Goal: Transaction & Acquisition: Purchase product/service

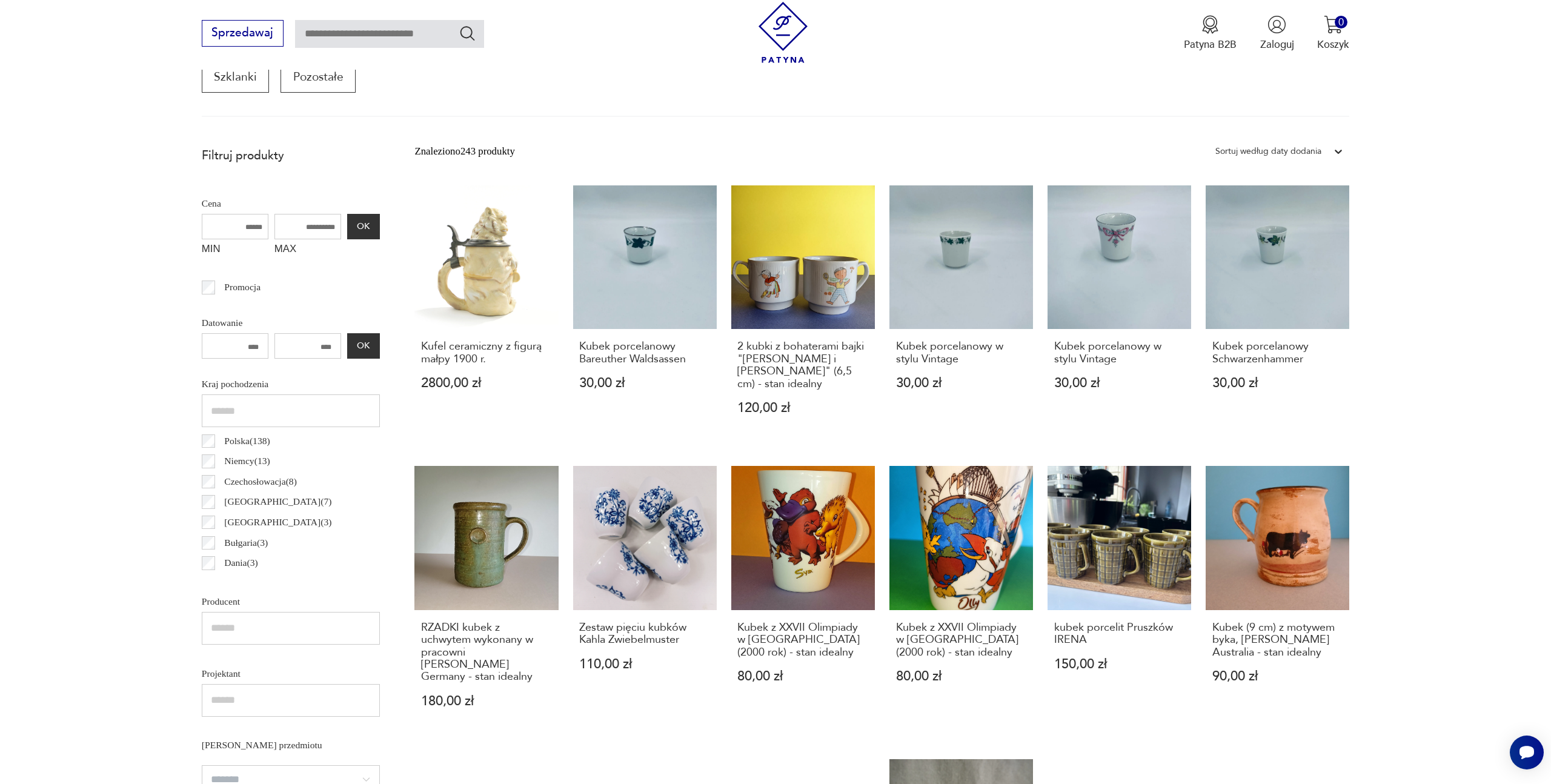
scroll to position [448, 0]
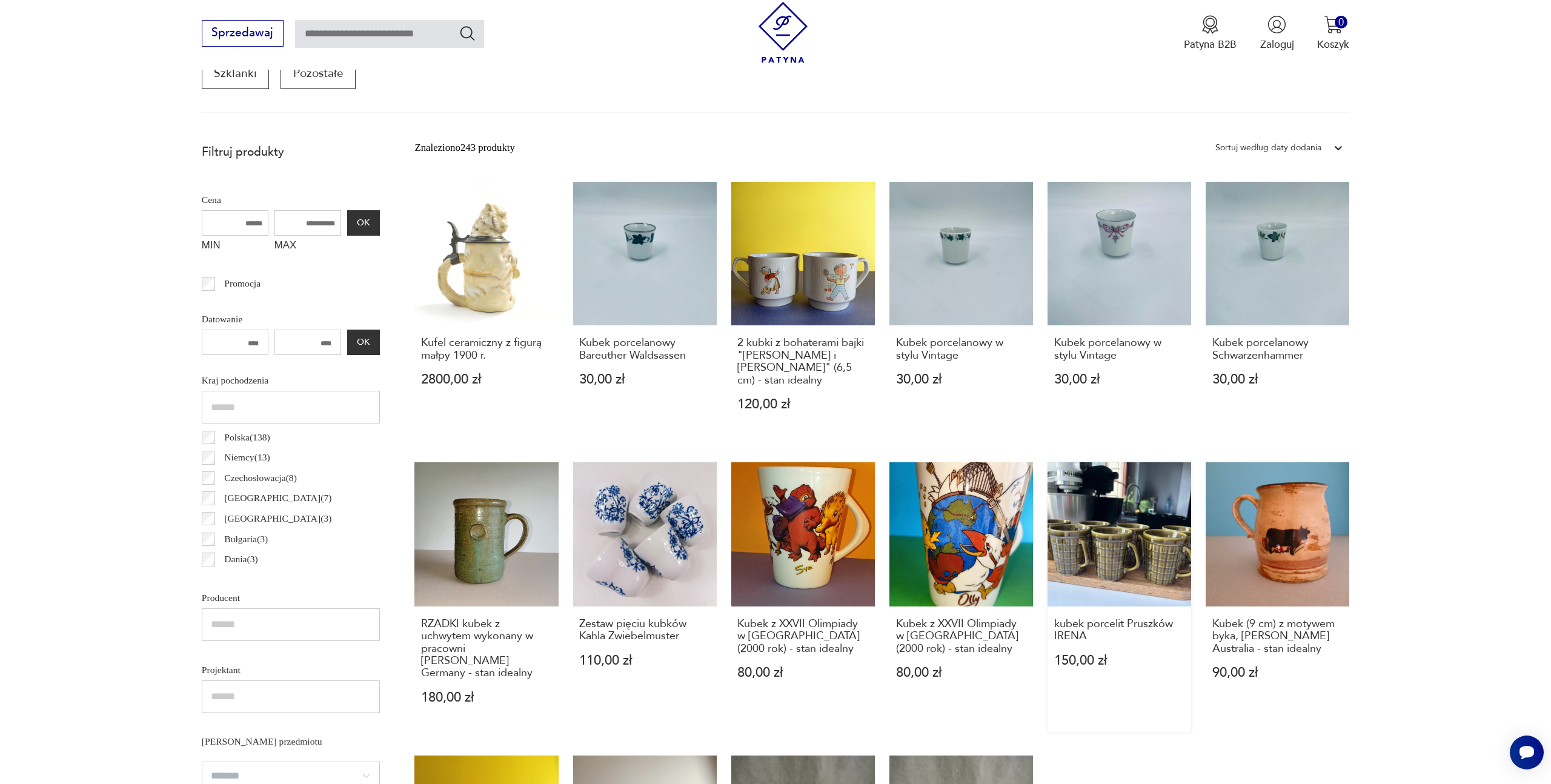
click at [1140, 525] on link "kubek porcelit Pruszków IRENA 150,00 zł" at bounding box center [1119, 596] width 144 height 269
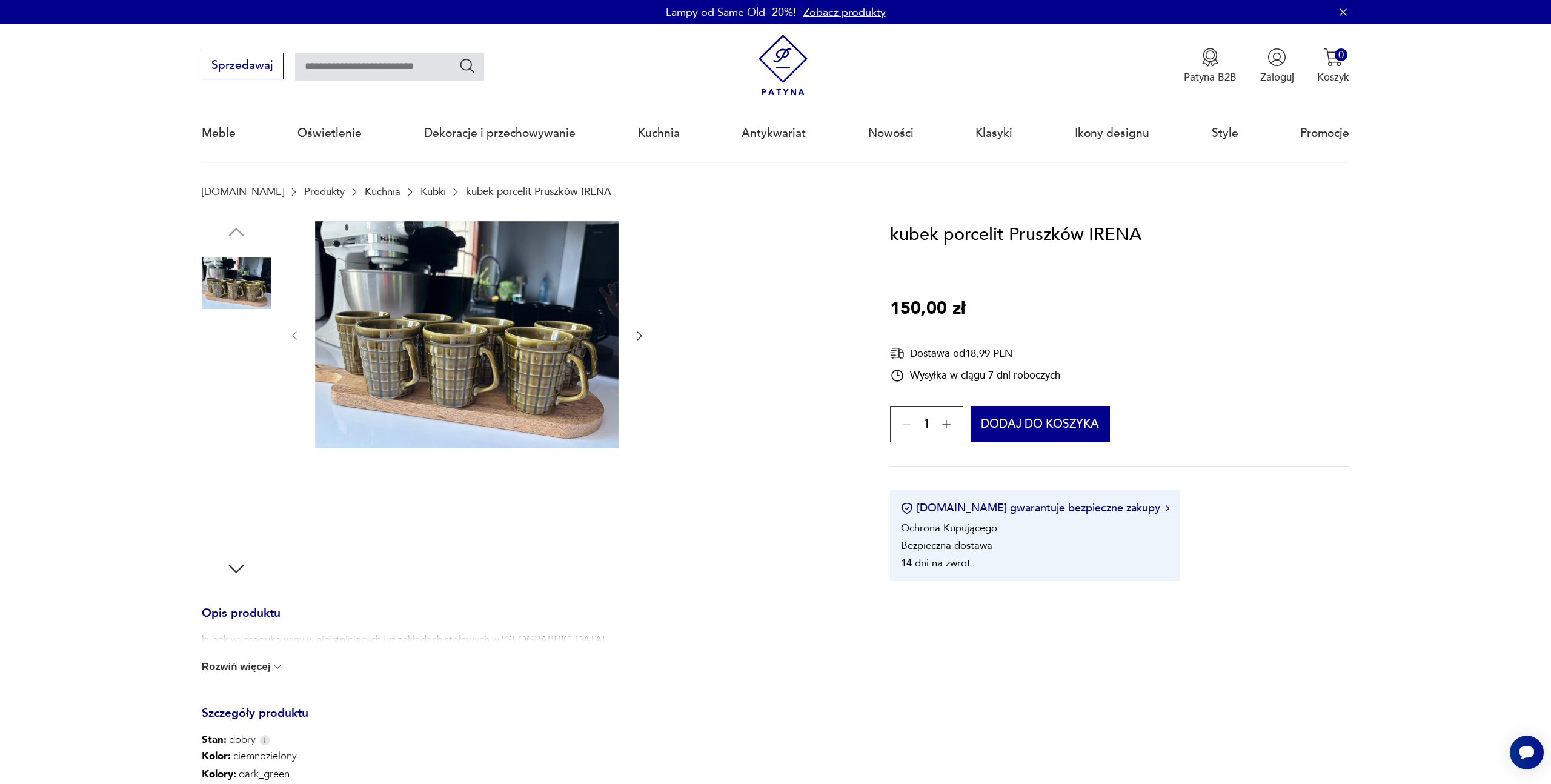
click at [245, 282] on img at bounding box center [236, 284] width 69 height 69
click at [440, 339] on img at bounding box center [466, 334] width 303 height 228
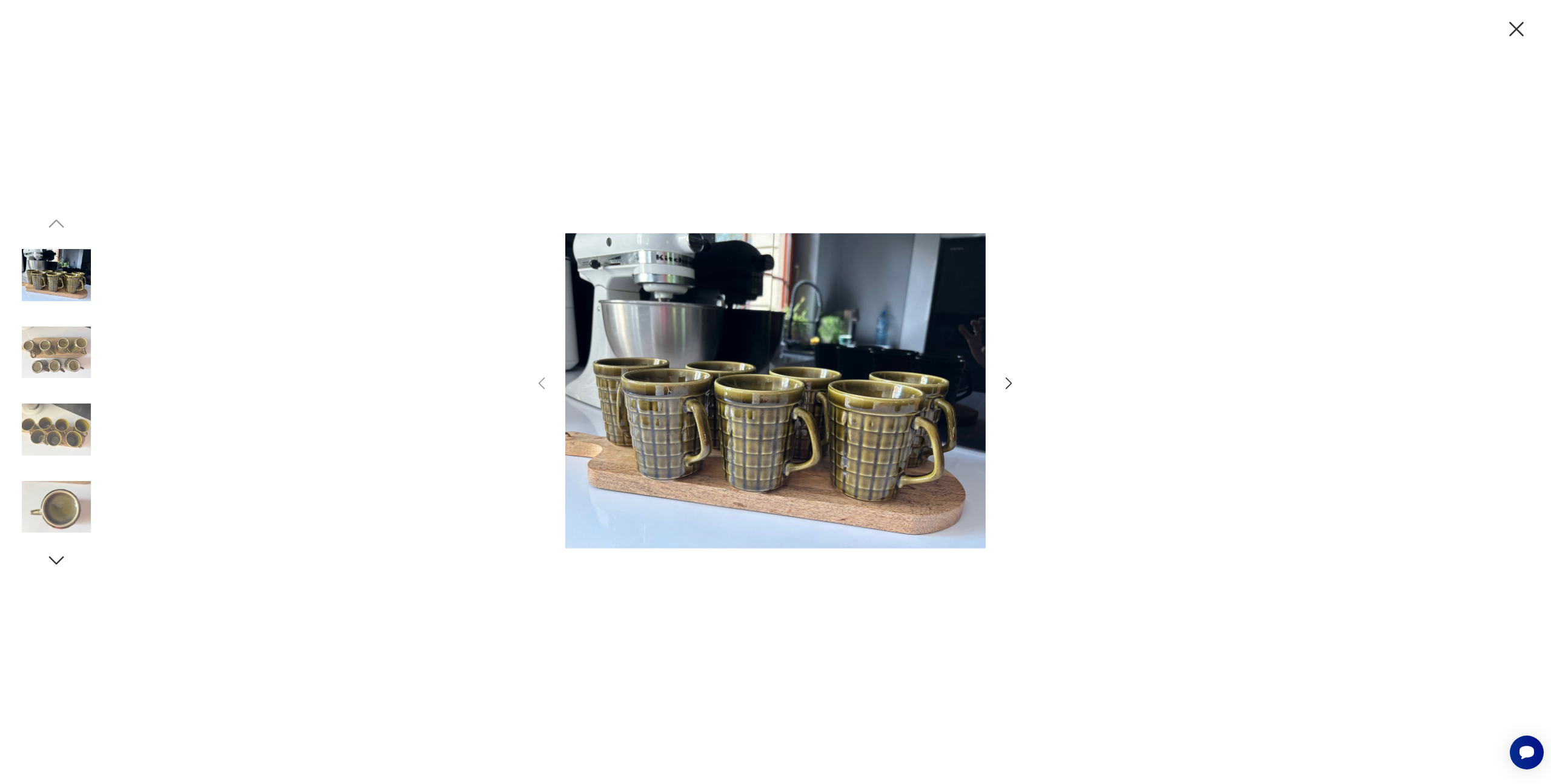
click at [1011, 390] on icon "button" at bounding box center [1009, 383] width 18 height 18
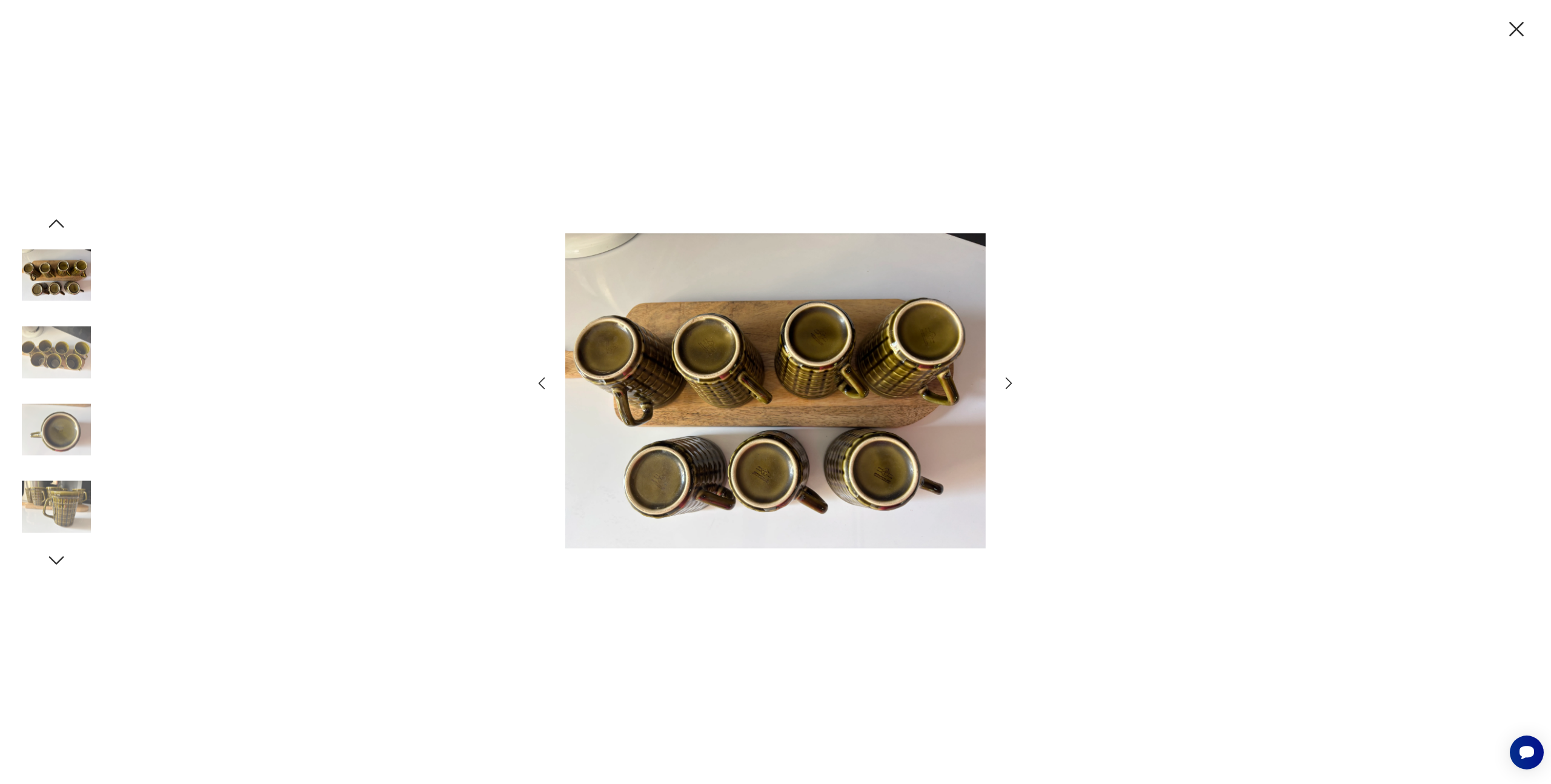
click at [1011, 390] on icon "button" at bounding box center [1009, 383] width 18 height 18
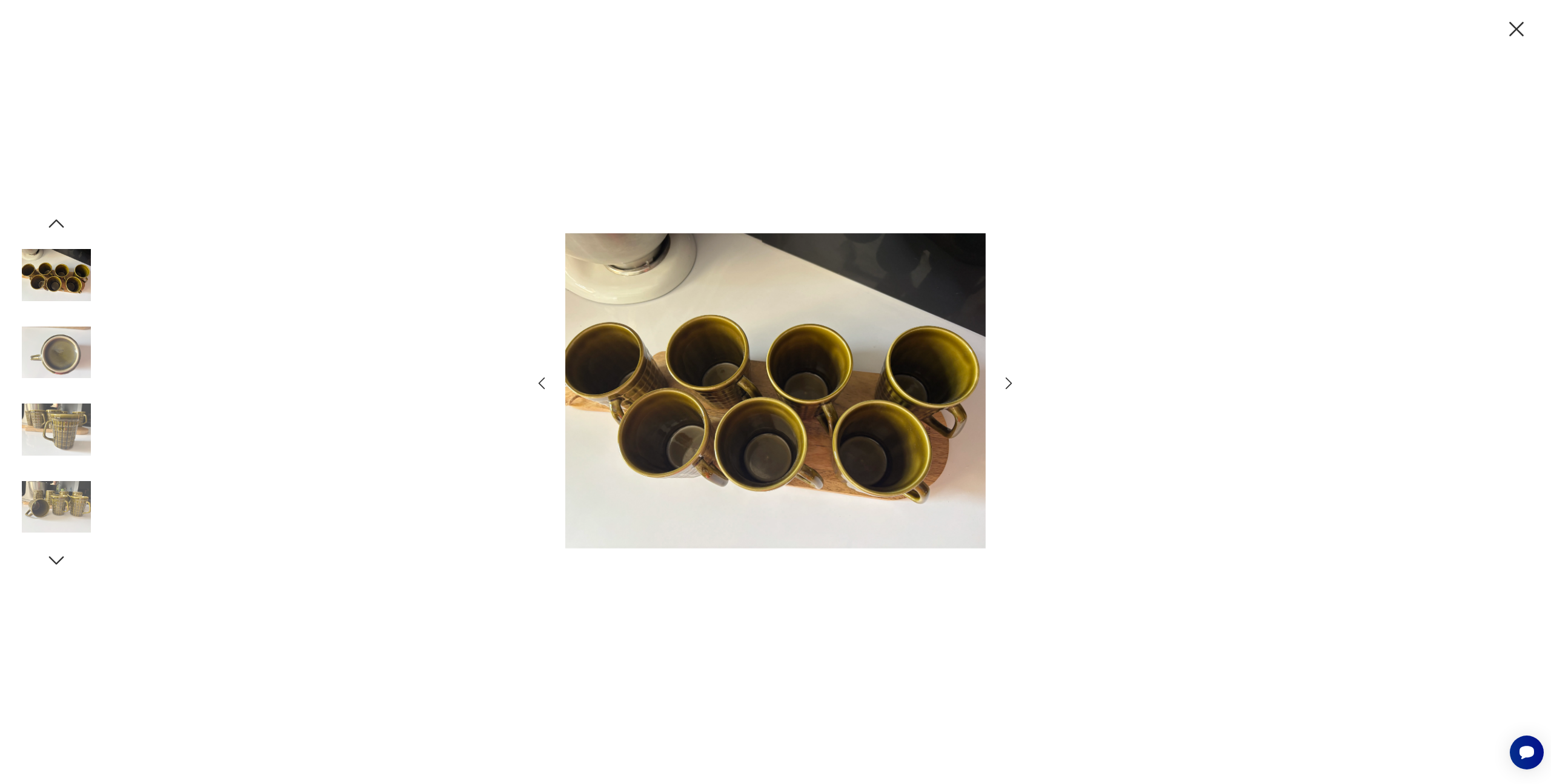
click at [1011, 390] on icon "button" at bounding box center [1009, 383] width 18 height 18
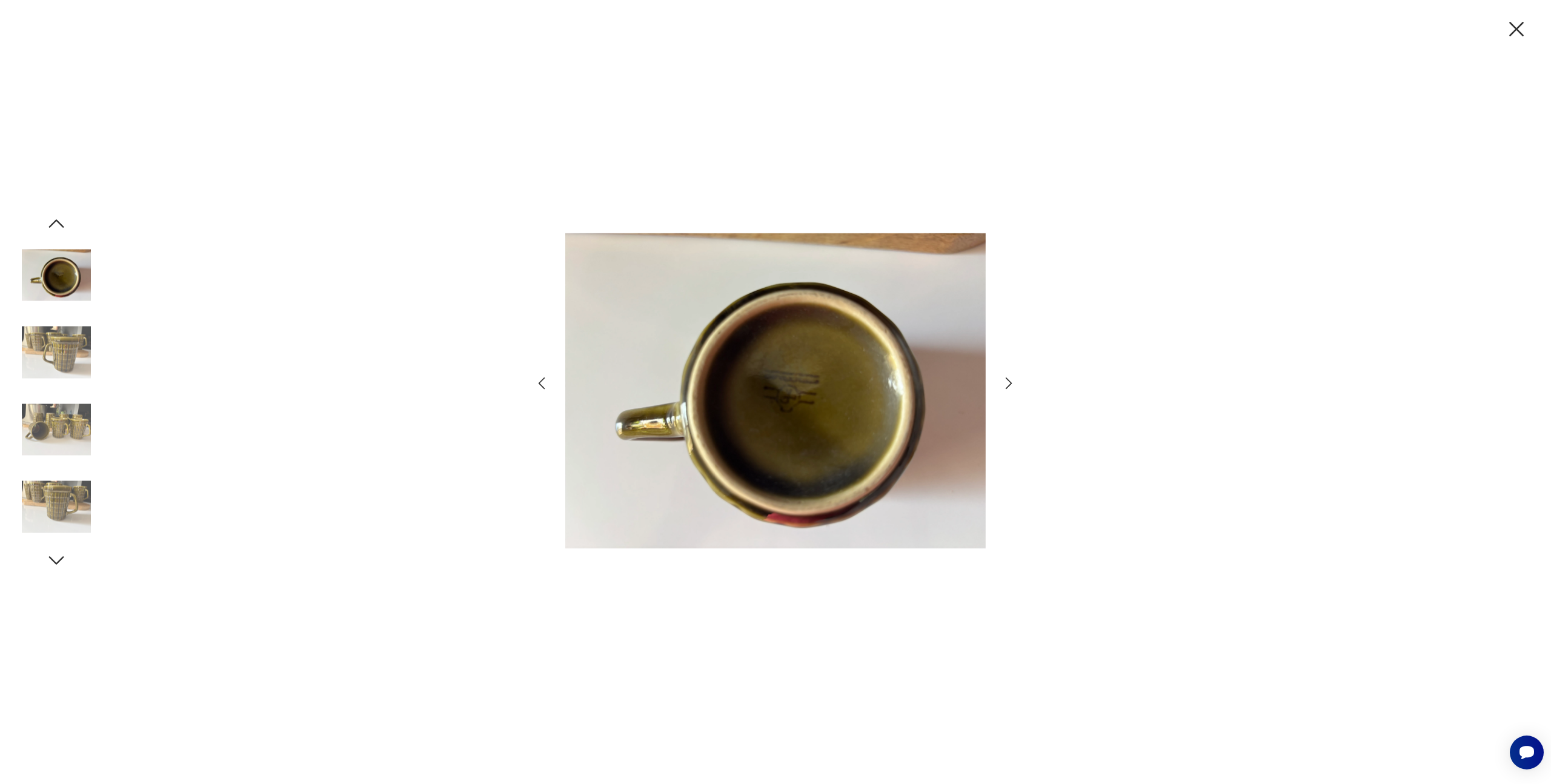
click at [1011, 390] on icon "button" at bounding box center [1009, 383] width 18 height 18
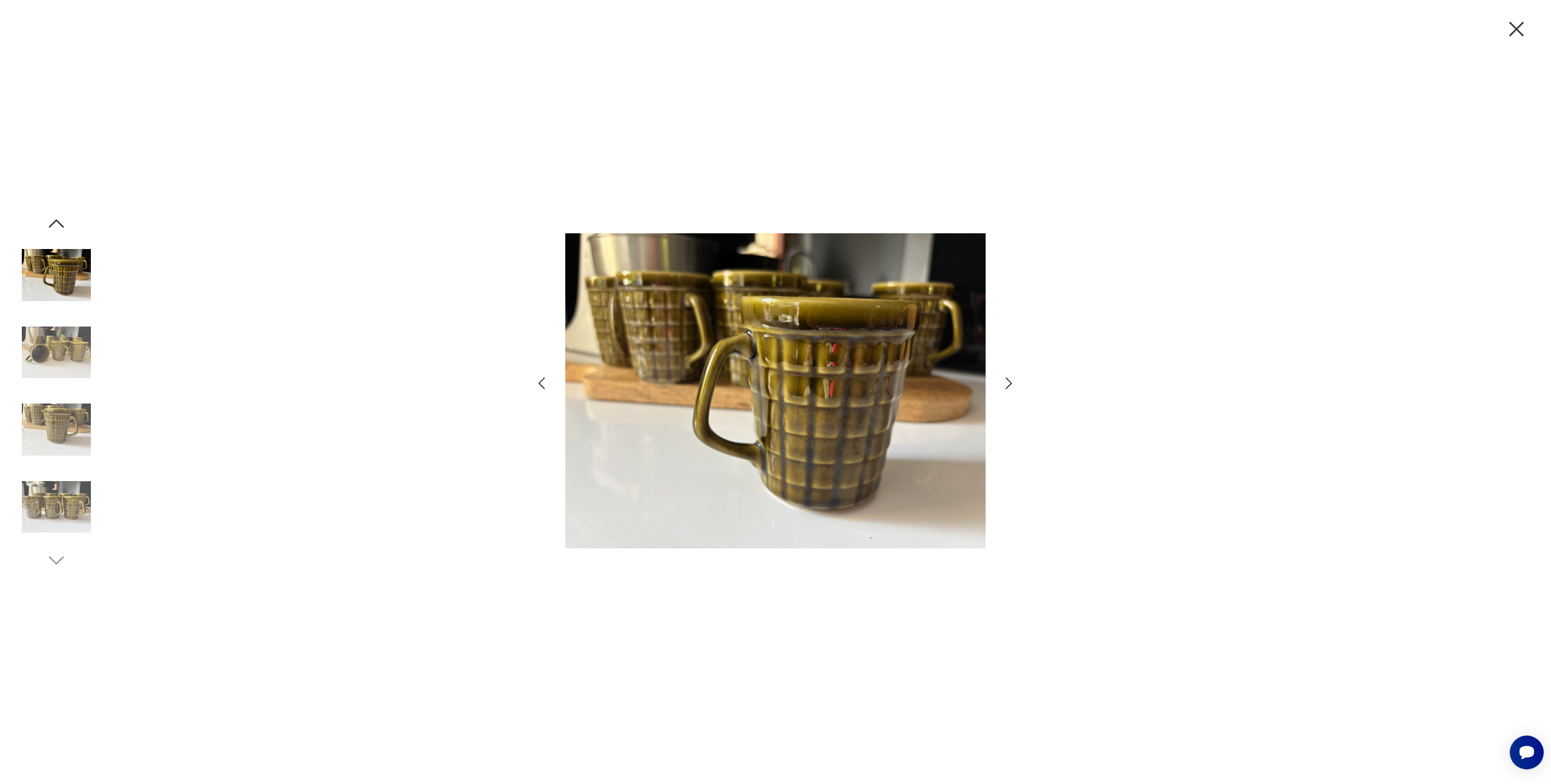
click at [1011, 390] on icon "button" at bounding box center [1009, 383] width 18 height 18
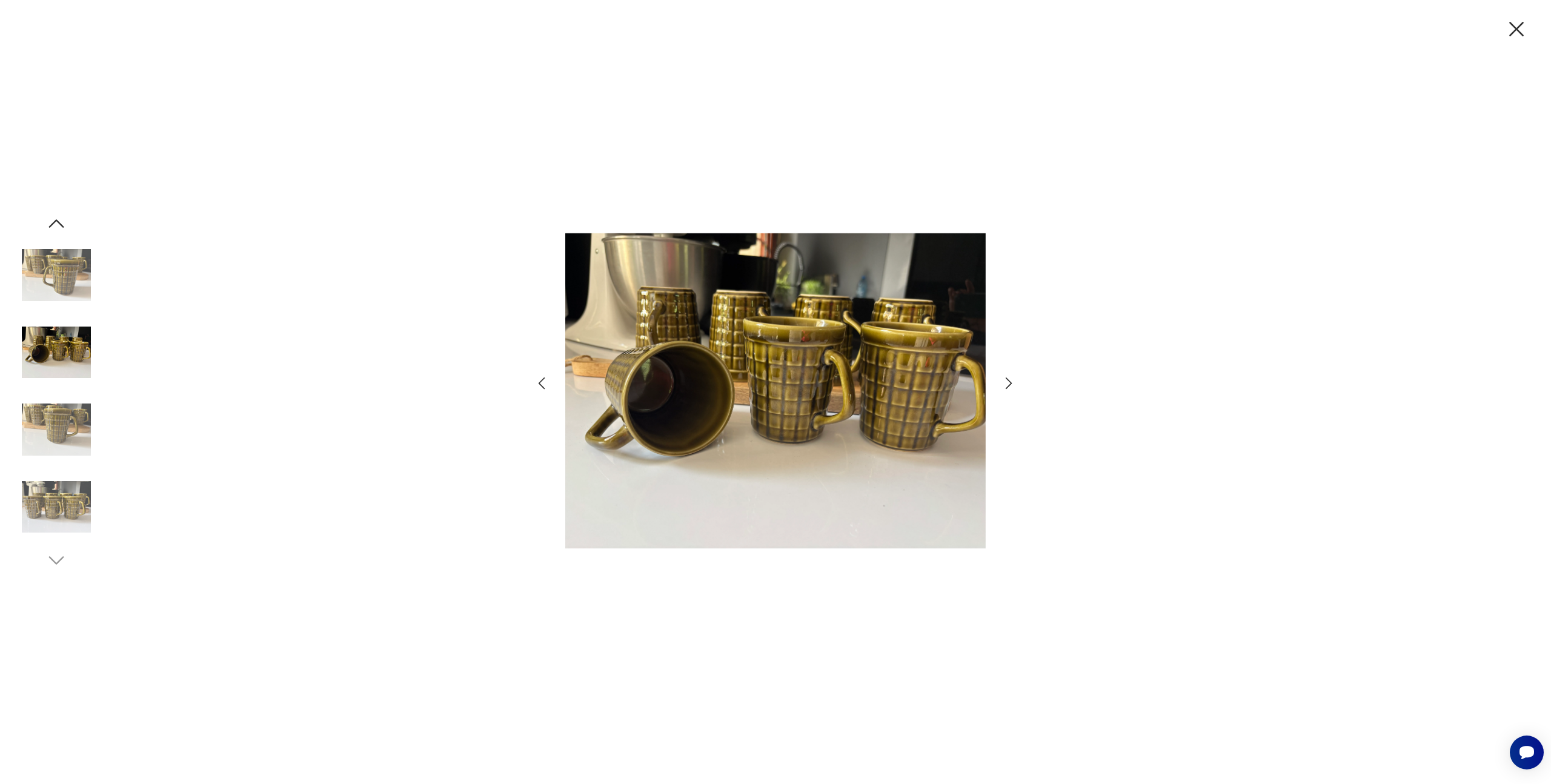
click at [1011, 390] on icon "button" at bounding box center [1009, 383] width 18 height 18
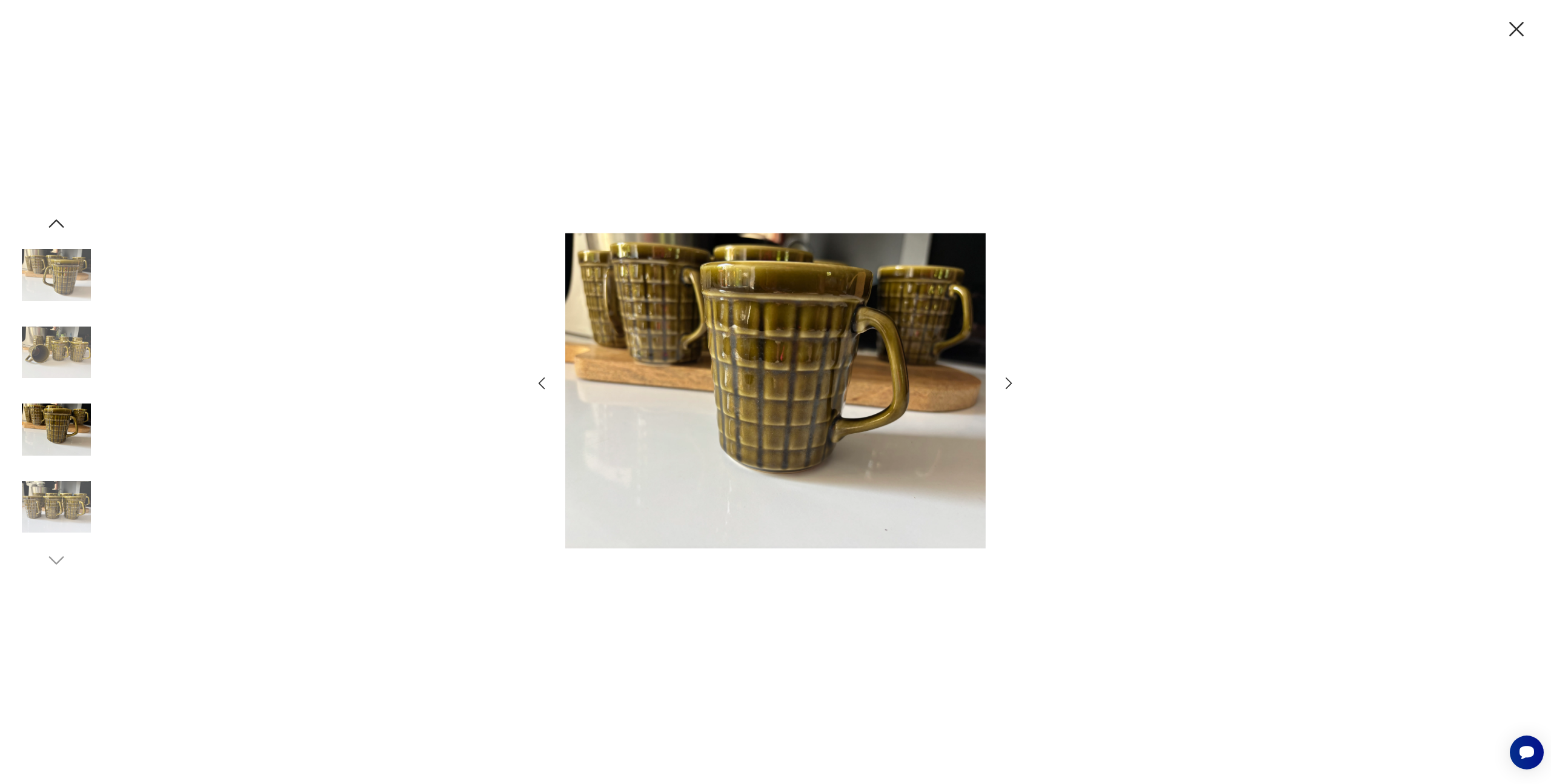
click at [1011, 390] on icon "button" at bounding box center [1009, 383] width 18 height 18
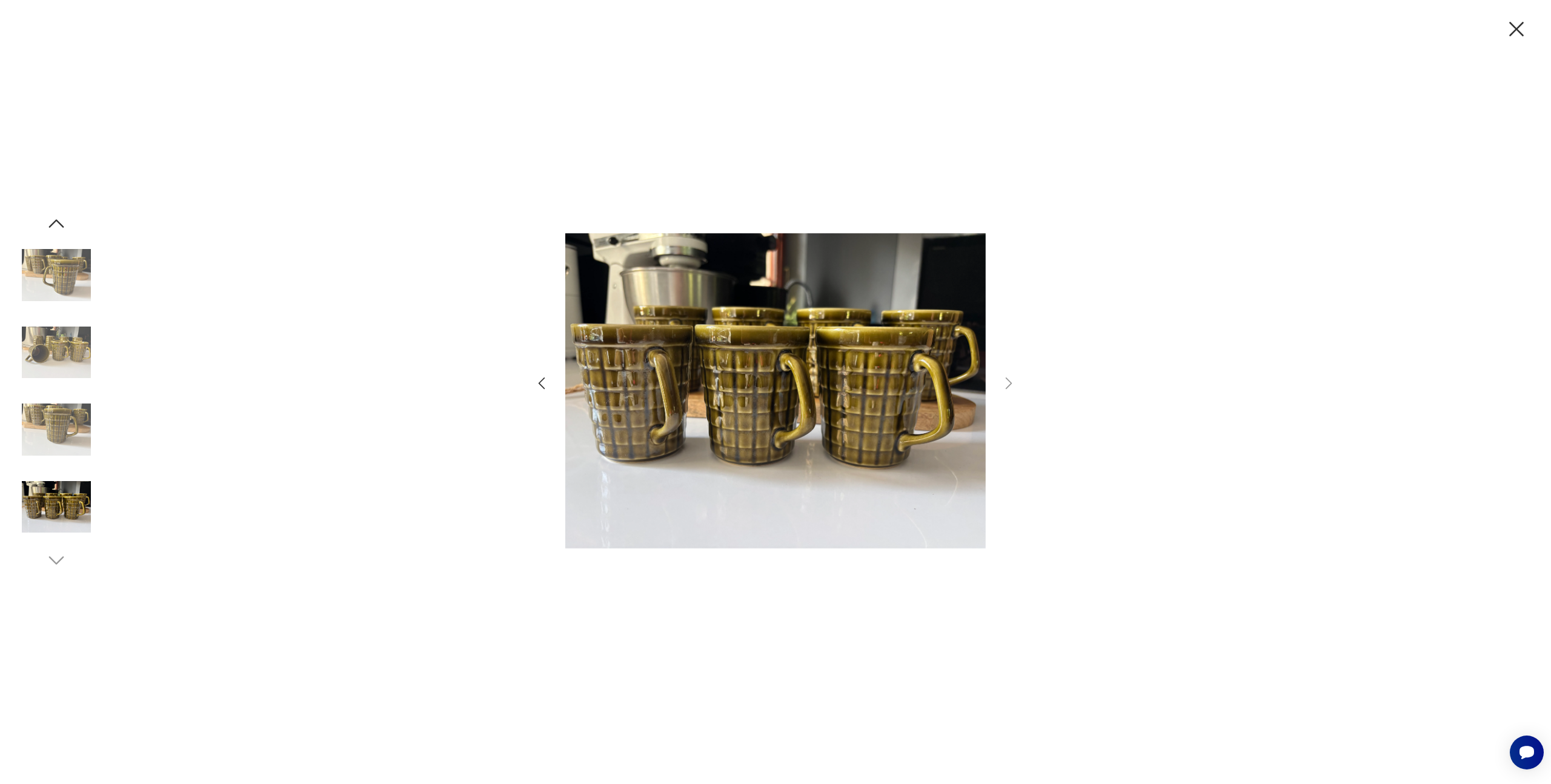
click at [1516, 38] on icon "button" at bounding box center [1517, 29] width 26 height 26
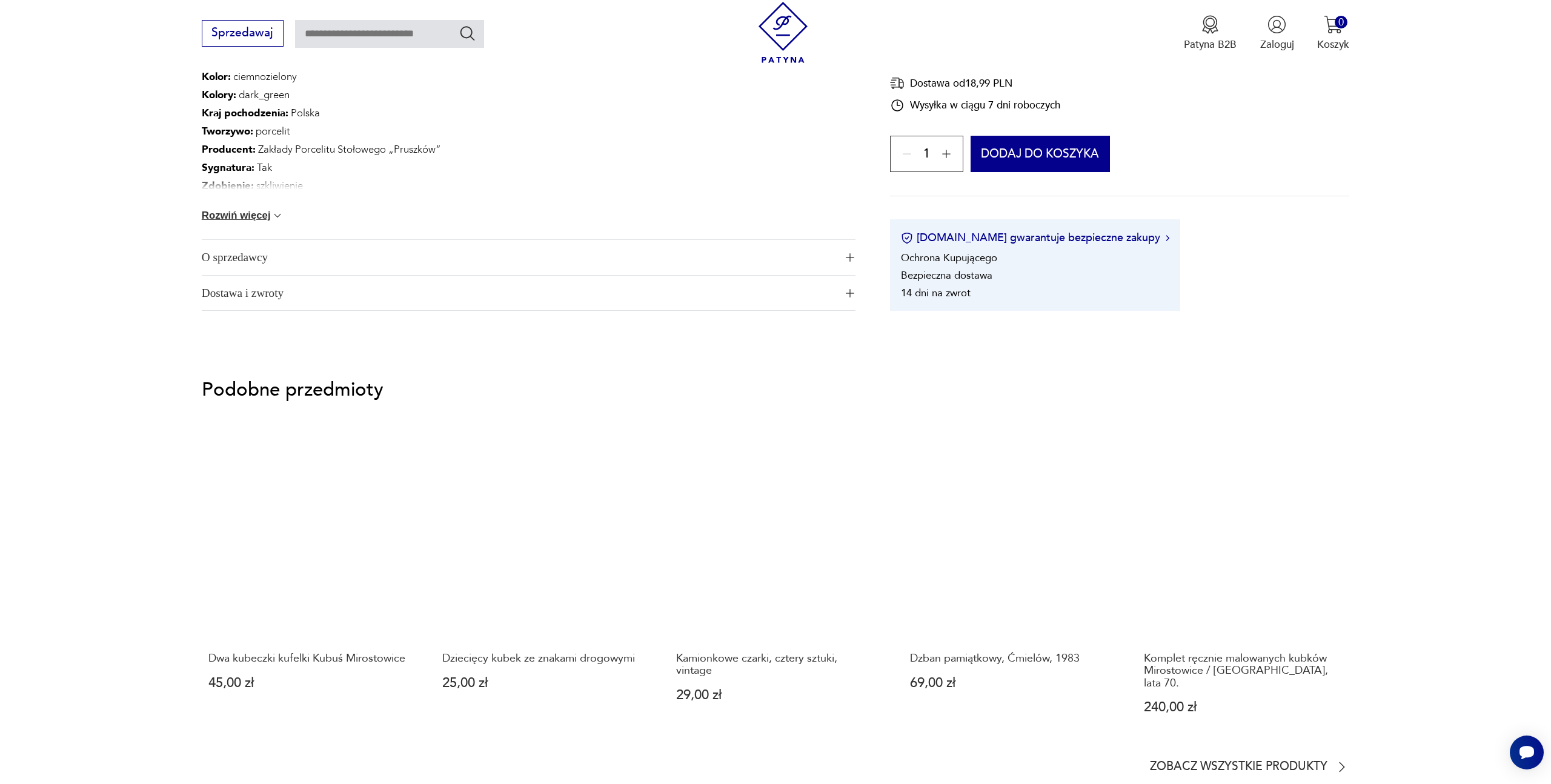
scroll to position [680, 0]
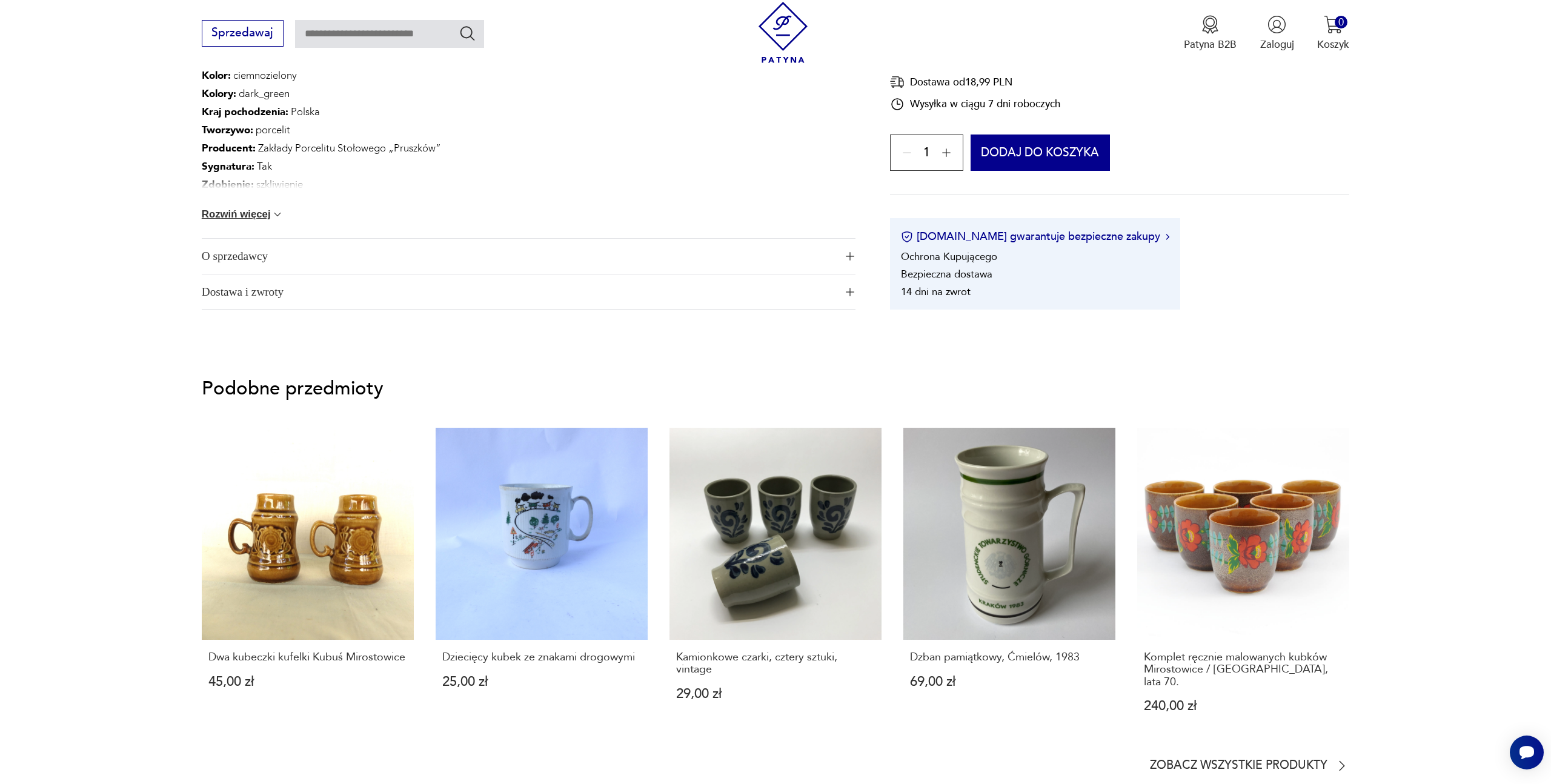
click at [574, 255] on span "O sprzedawcy" at bounding box center [519, 256] width 634 height 35
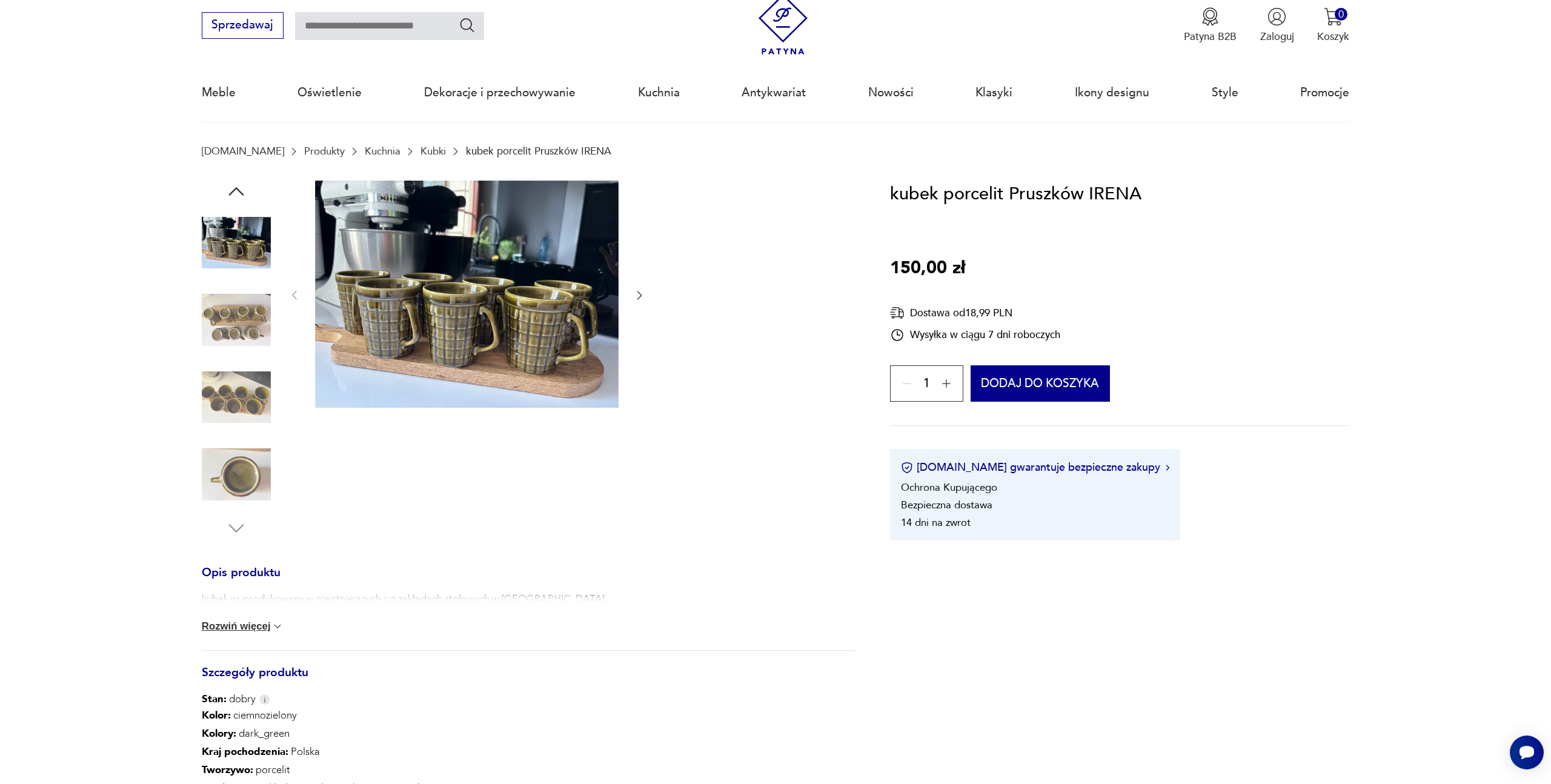
scroll to position [0, 0]
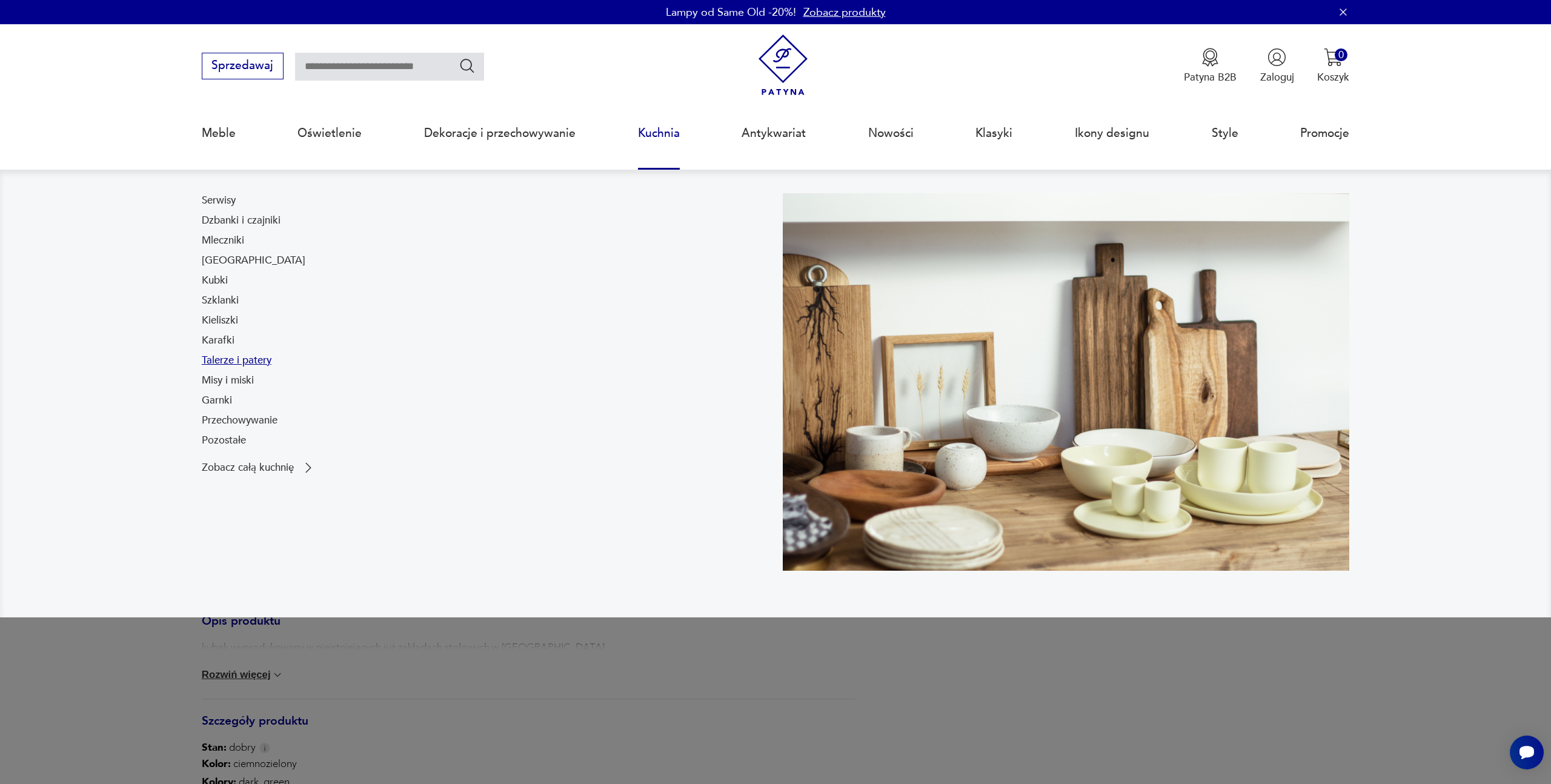
click at [245, 364] on link "Talerze i patery" at bounding box center [236, 361] width 70 height 15
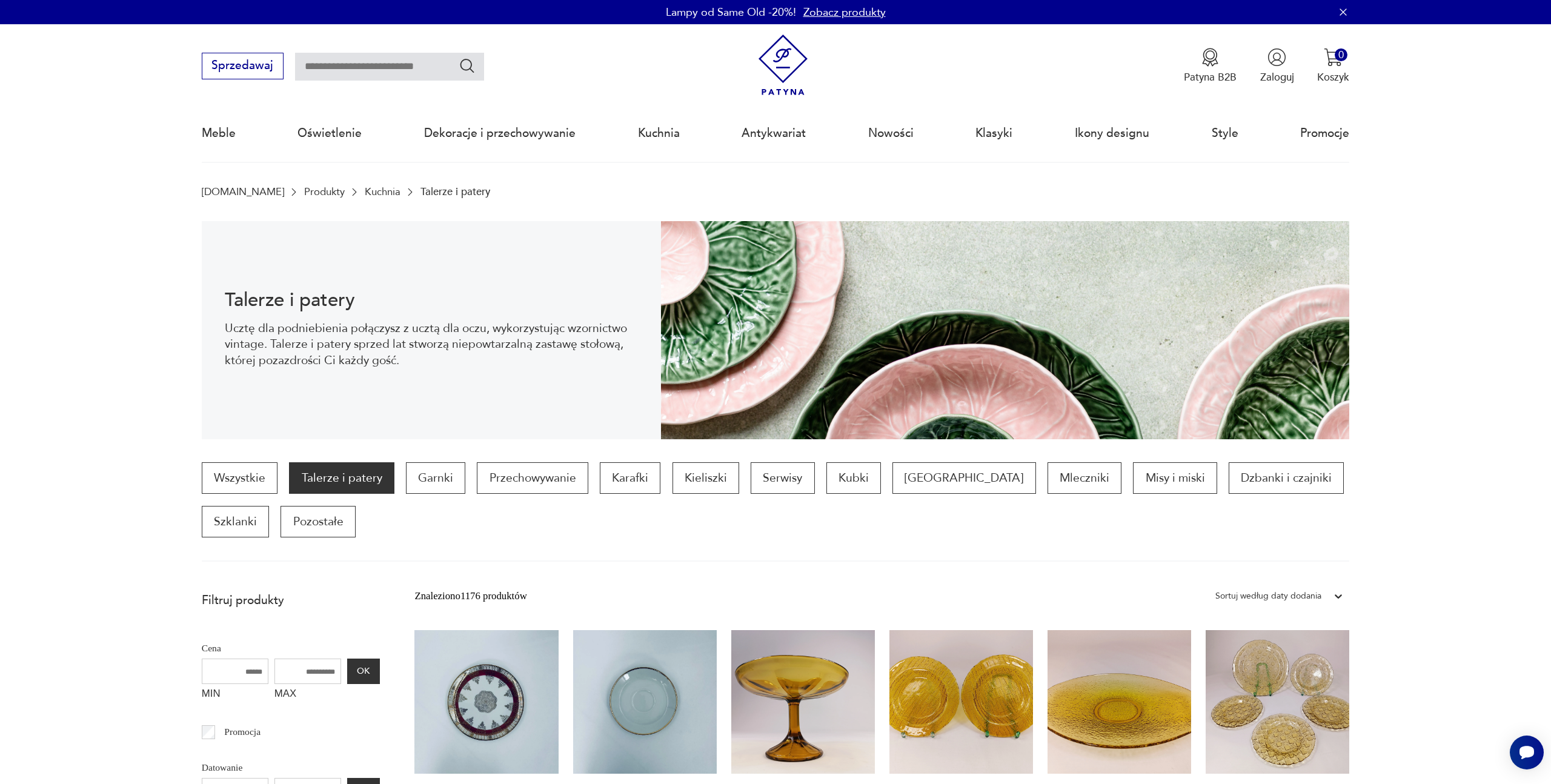
click at [792, 57] on img at bounding box center [783, 65] width 61 height 61
